Goal: Register for event/course

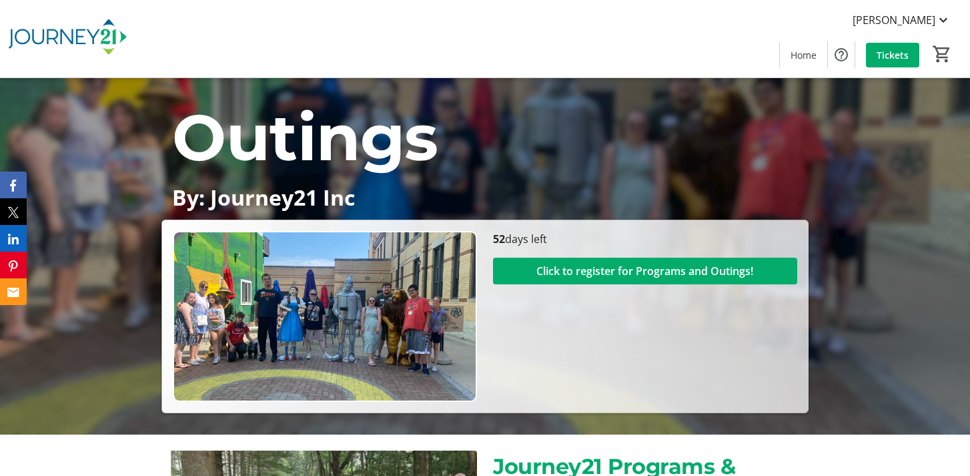
scroll to position [600, 0]
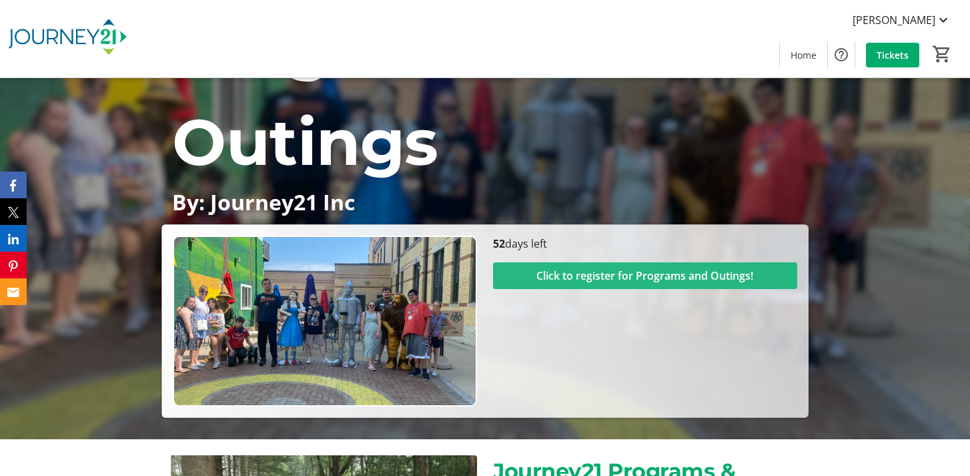
click at [558, 276] on span "Click to register for Programs and Outings!" at bounding box center [645, 276] width 217 height 16
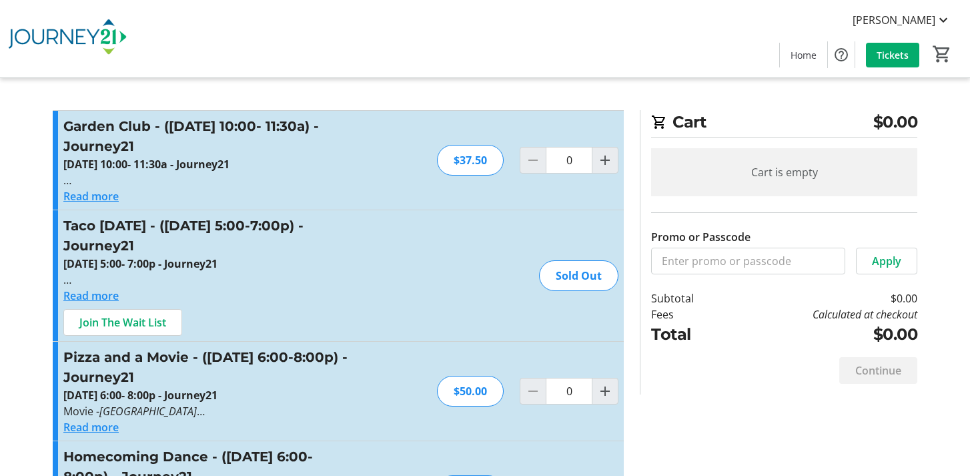
click at [89, 198] on button "Read more" at bounding box center [90, 196] width 55 height 16
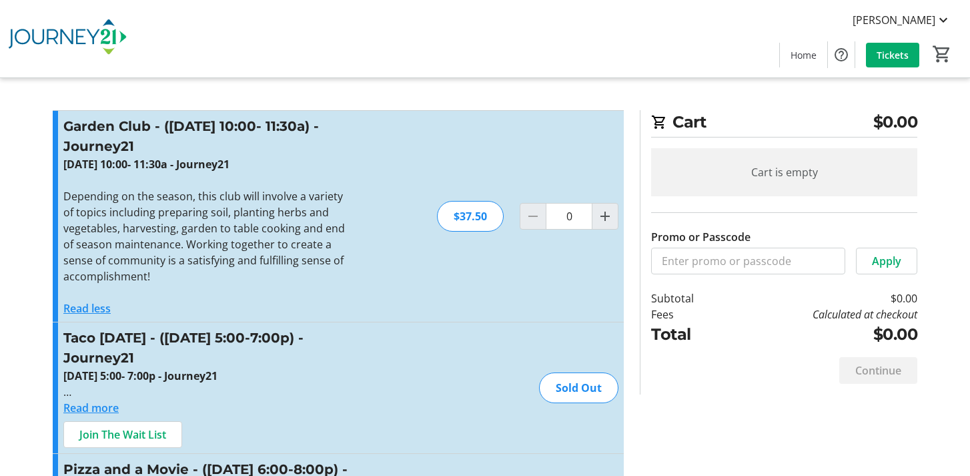
click at [77, 315] on button "Read less" at bounding box center [86, 308] width 47 height 16
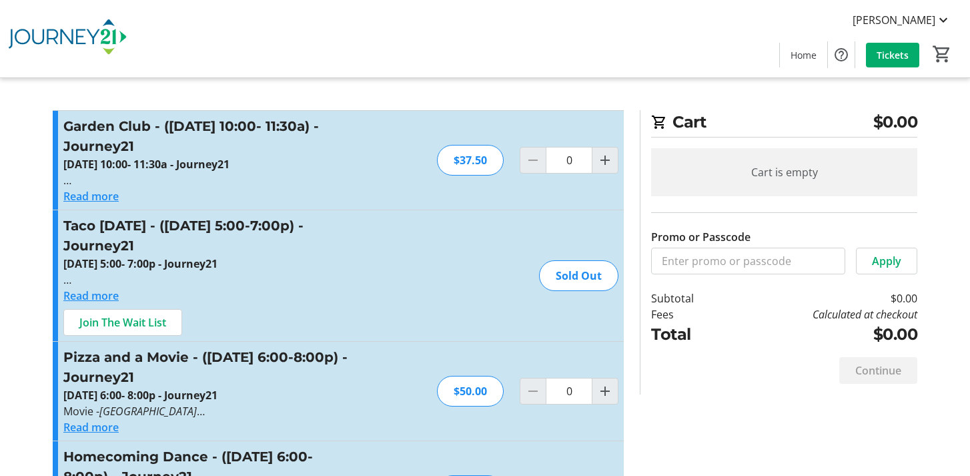
click at [82, 298] on button "Read more" at bounding box center [90, 296] width 55 height 16
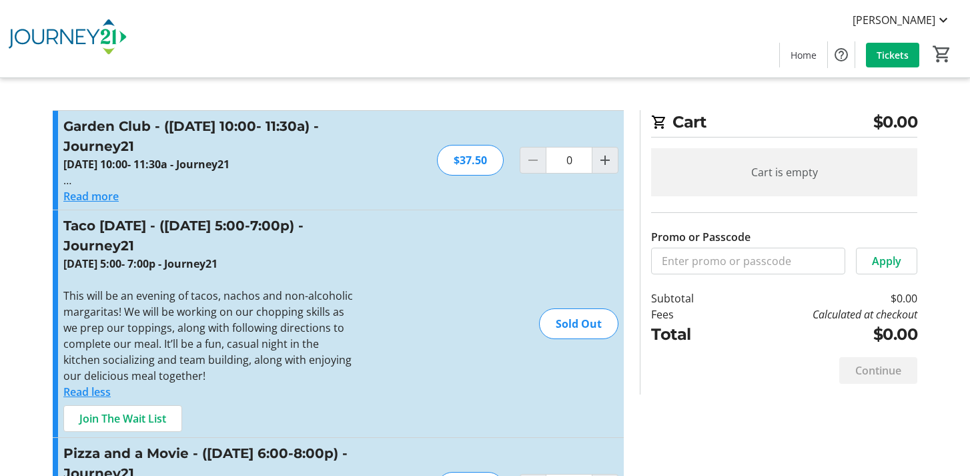
click at [75, 392] on button "Read less" at bounding box center [86, 392] width 47 height 16
